Goal: Information Seeking & Learning: Learn about a topic

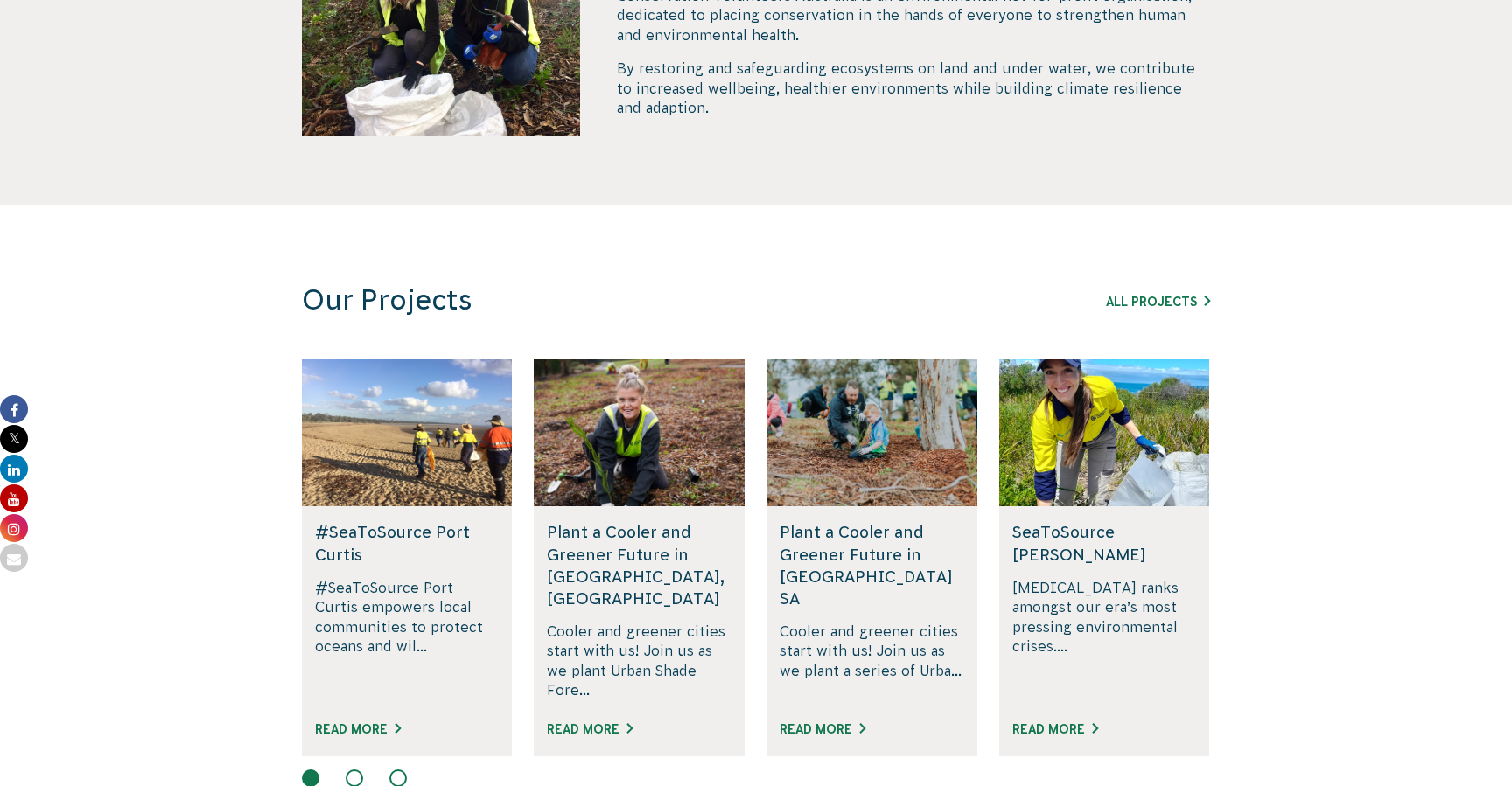
scroll to position [841, 0]
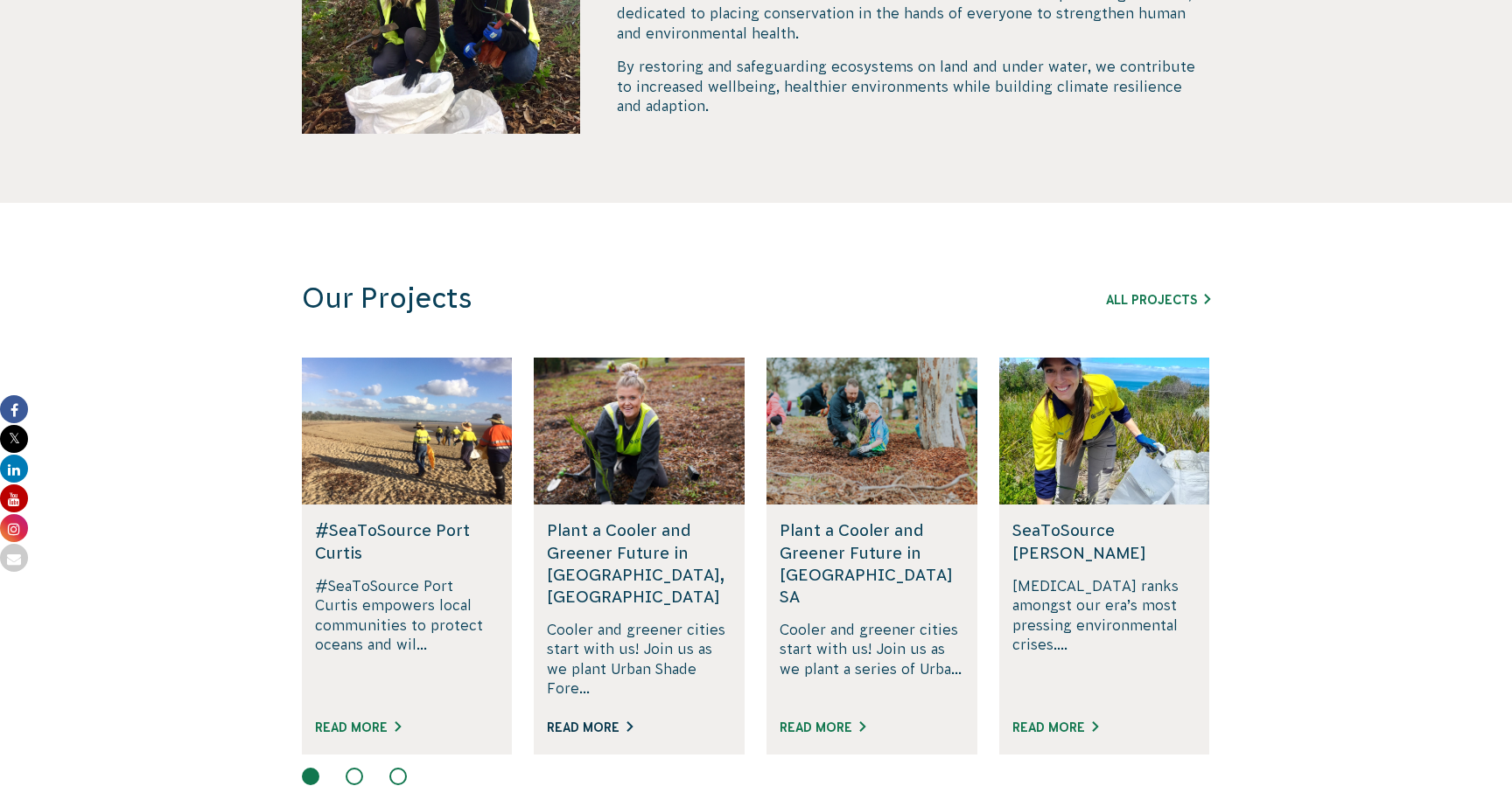
click at [604, 721] on link "Read More" at bounding box center [589, 728] width 86 height 14
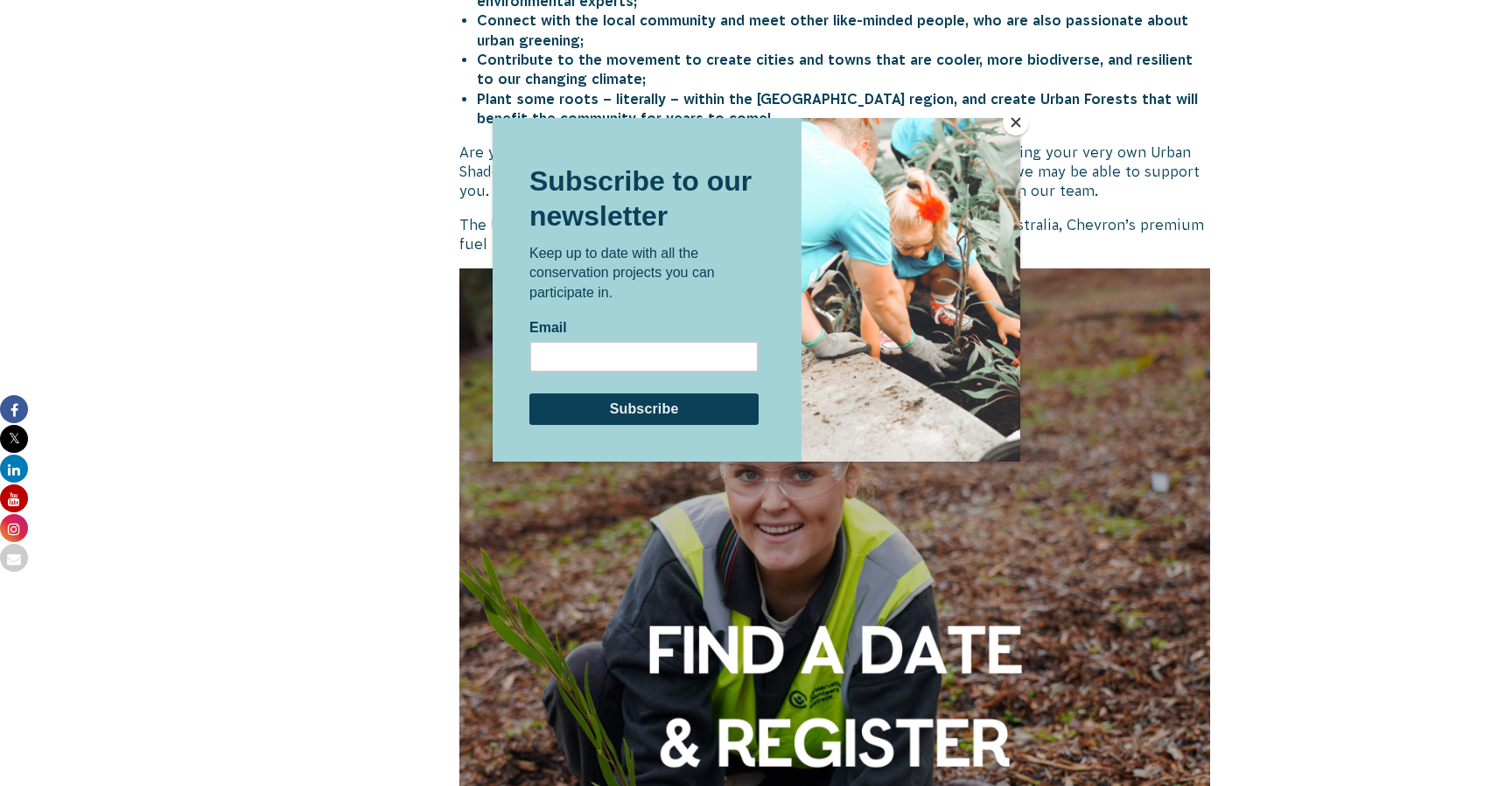
scroll to position [1102, 0]
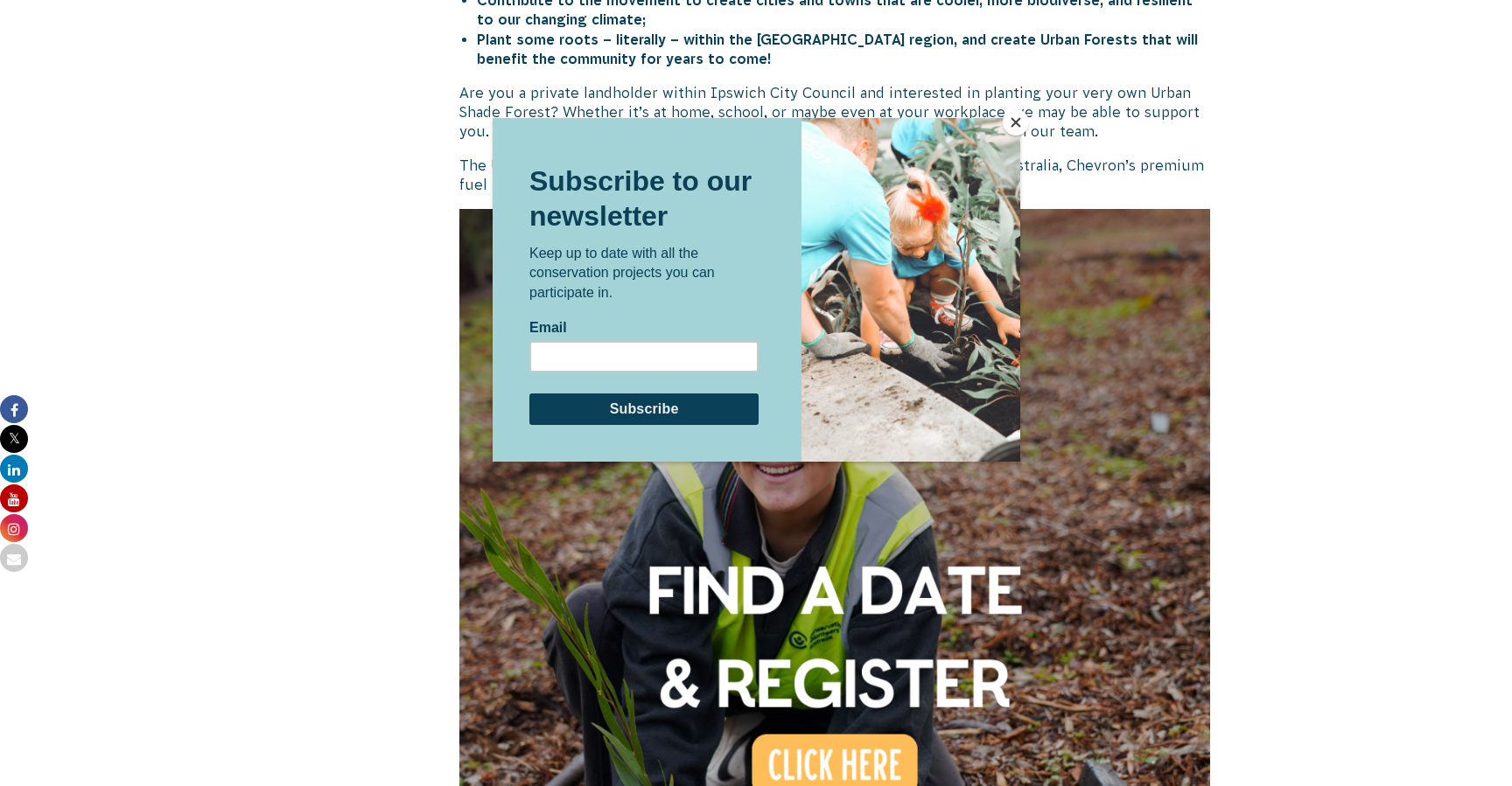
click at [1012, 121] on button "Close" at bounding box center [1016, 123] width 27 height 27
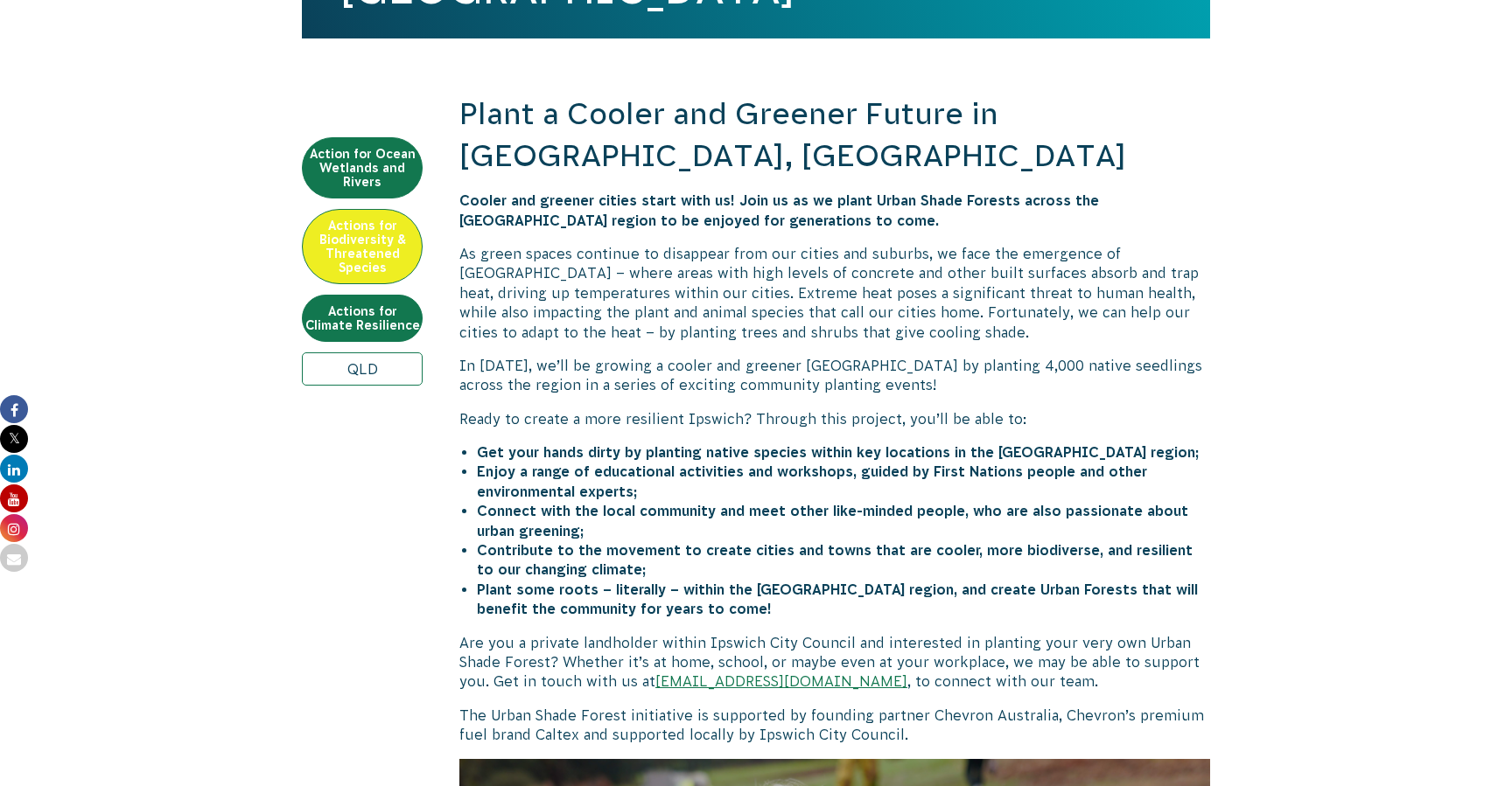
scroll to position [341, 0]
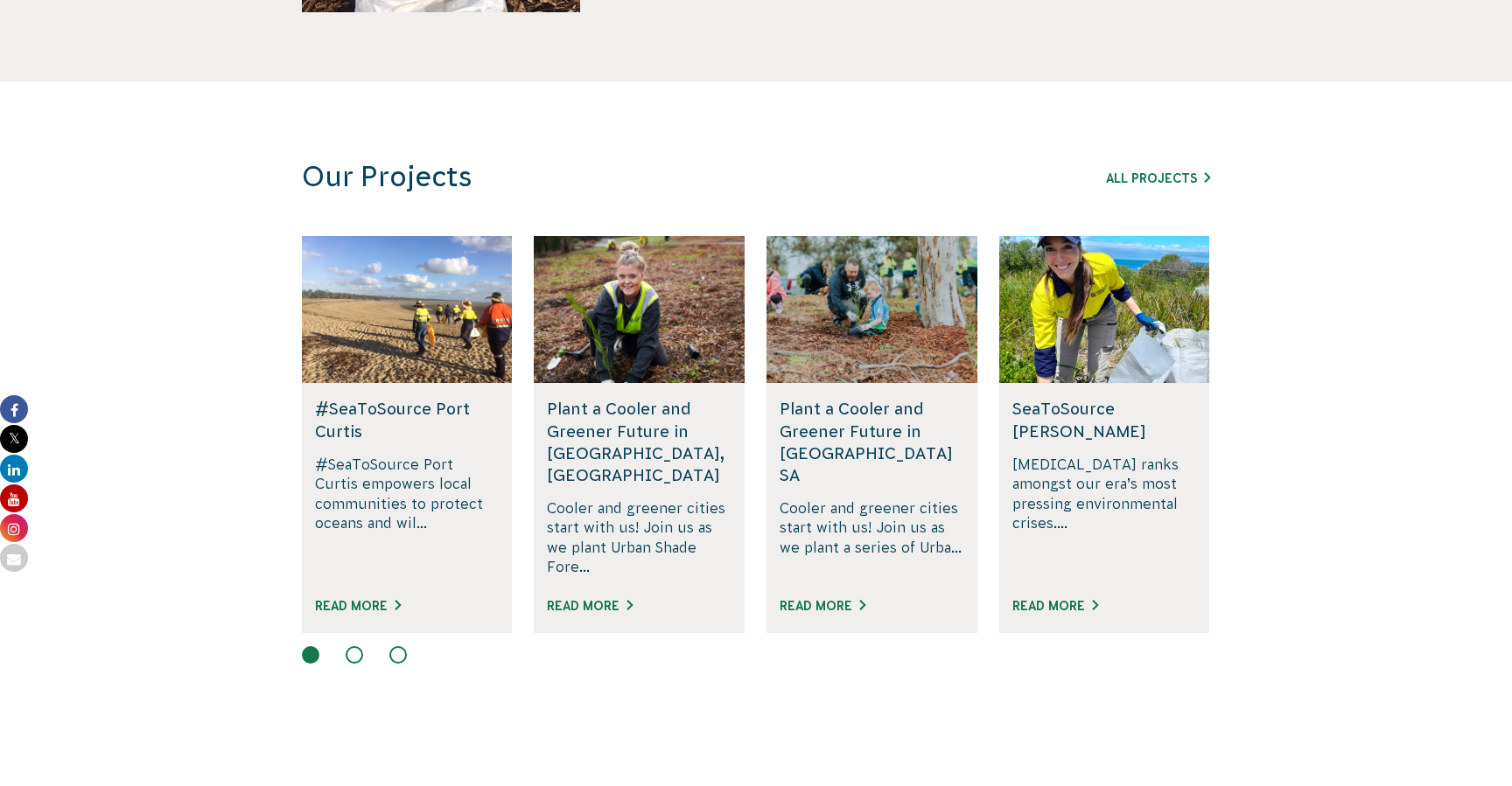
scroll to position [978, 0]
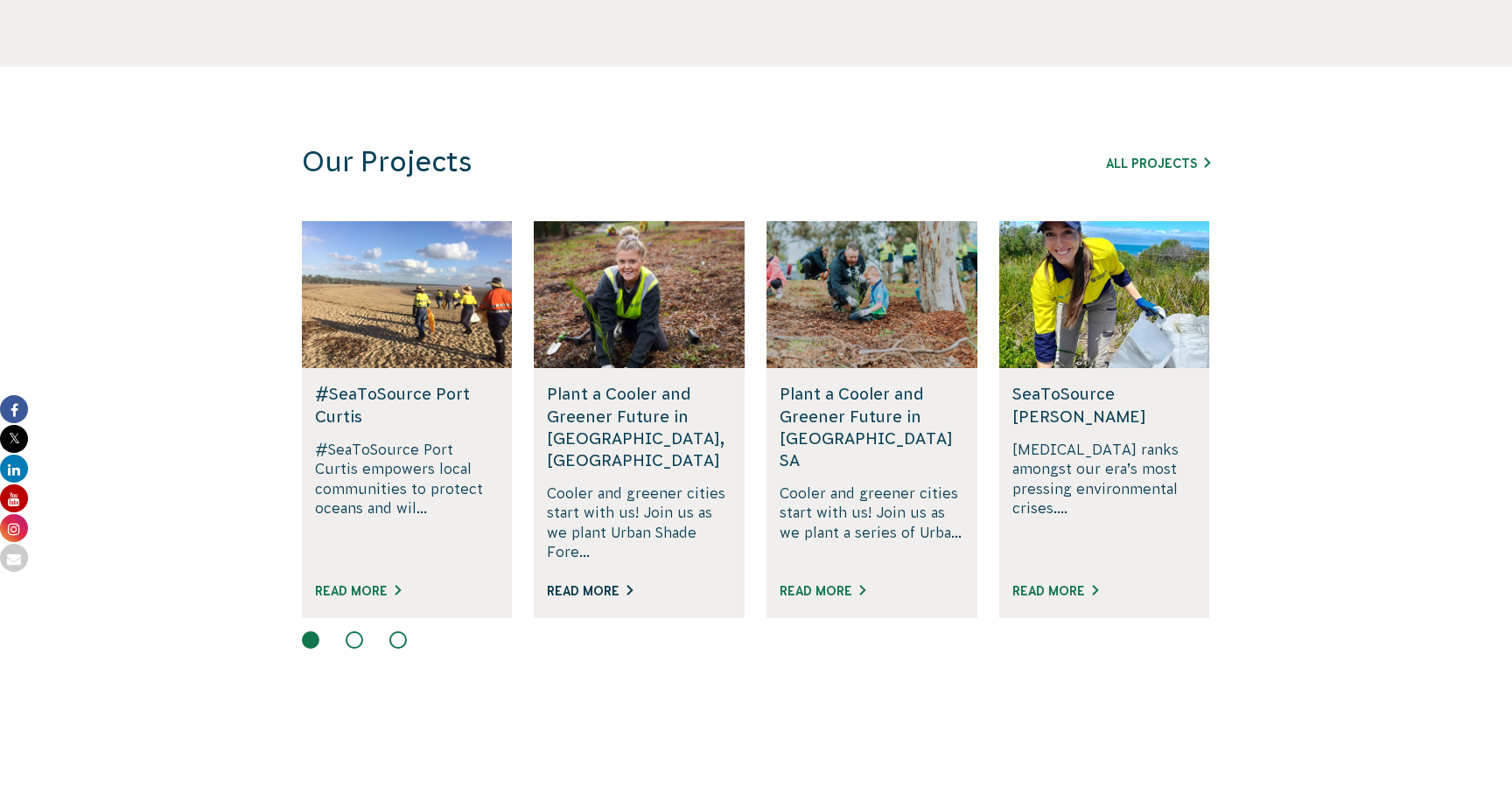
click at [567, 584] on link "Read More" at bounding box center [589, 591] width 86 height 14
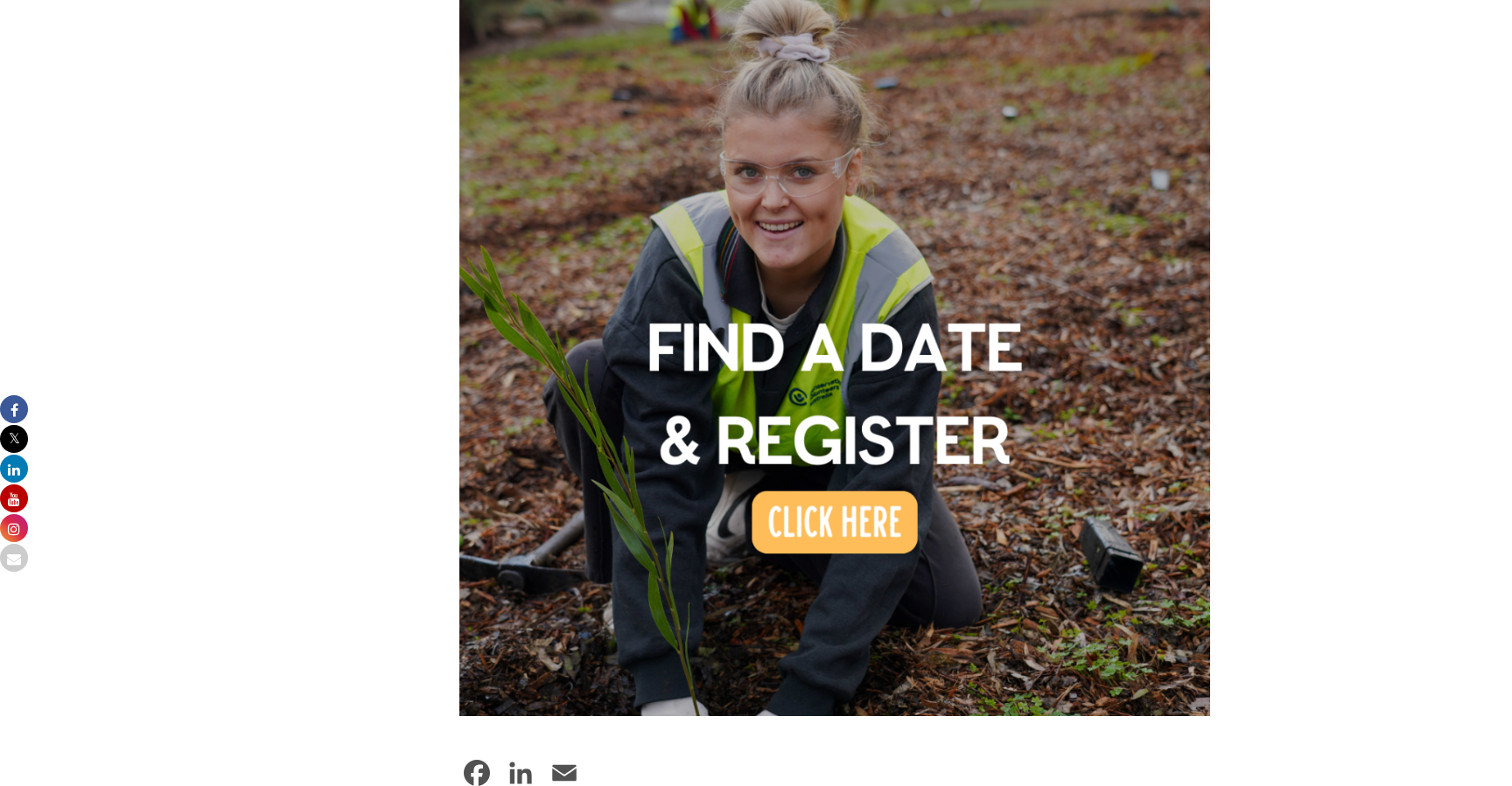
scroll to position [1540, 0]
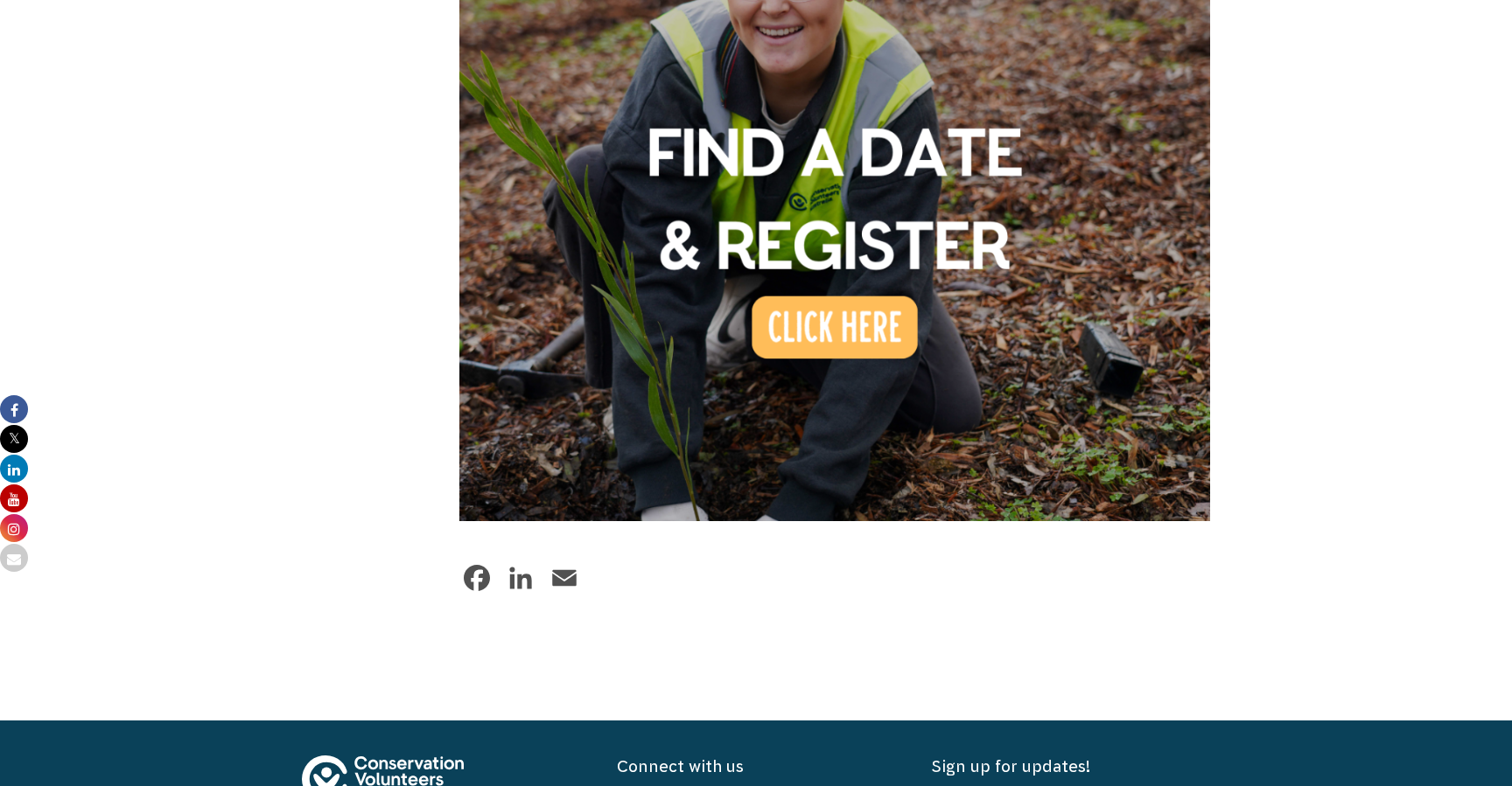
click at [898, 307] on img at bounding box center [835, 145] width 751 height 750
